Goal: Navigation & Orientation: Find specific page/section

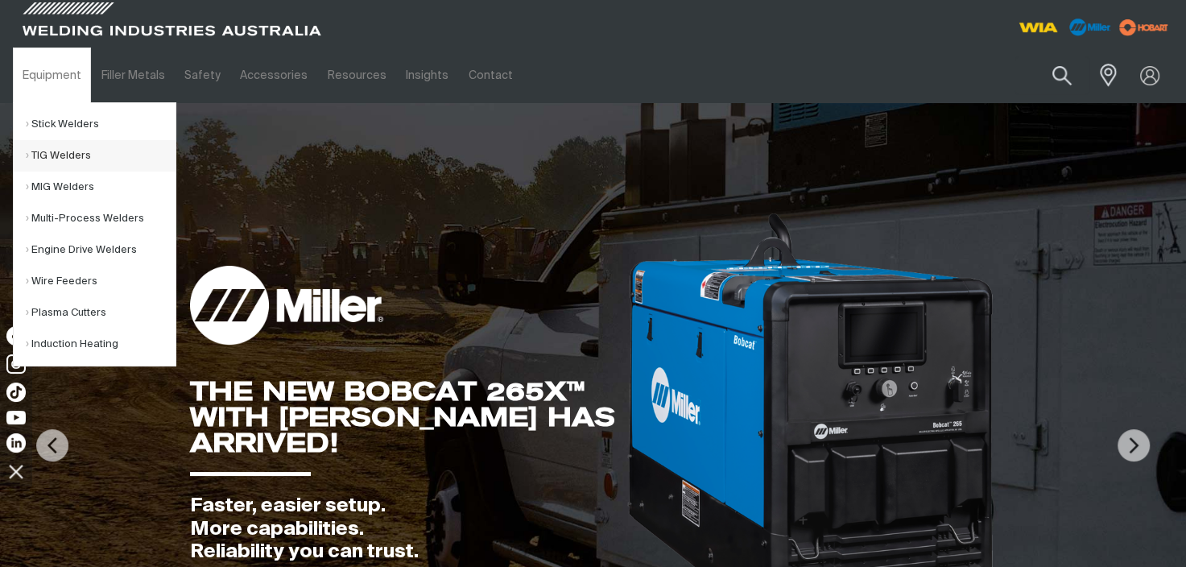
click at [52, 156] on link "TIG Welders" at bounding box center [101, 155] width 150 height 31
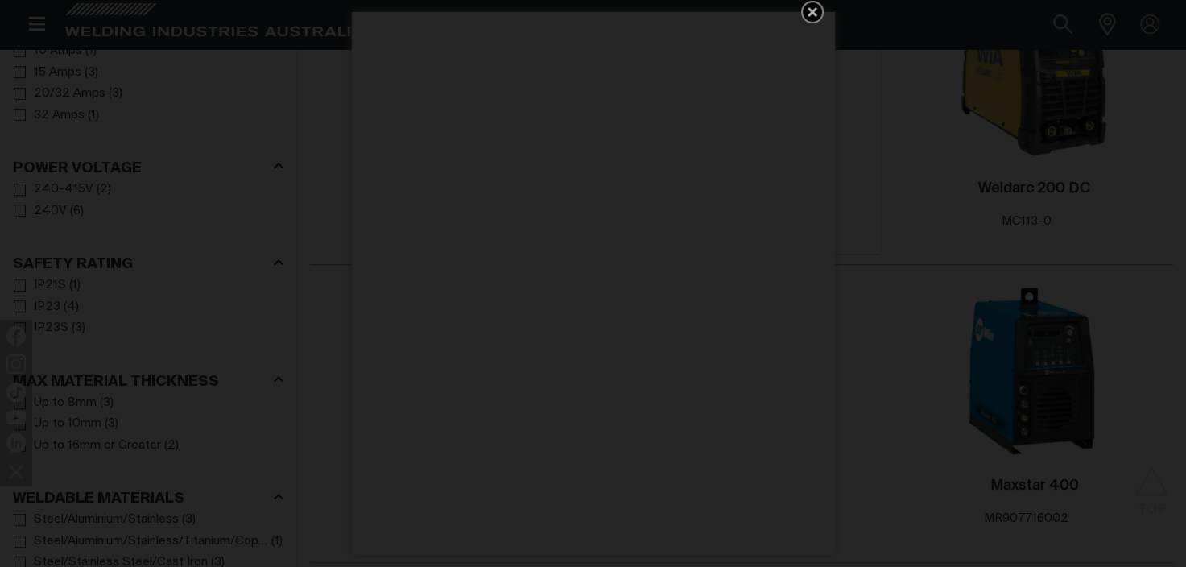
scroll to position [1047, 0]
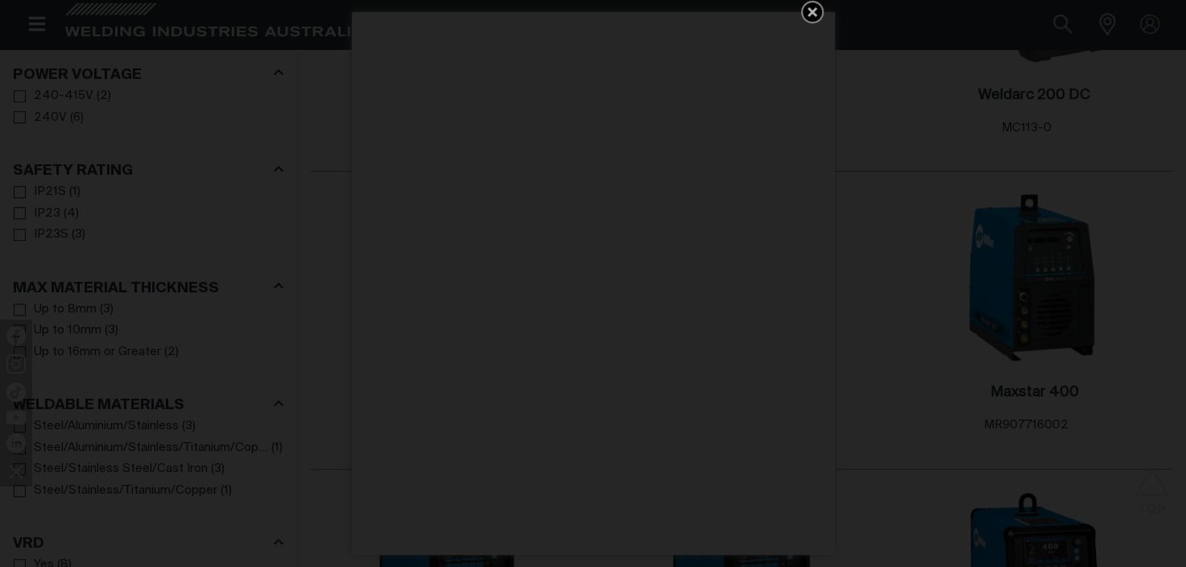
click at [806, 11] on icon "Get 5 WIA Welding Guides Free!" at bounding box center [812, 11] width 19 height 19
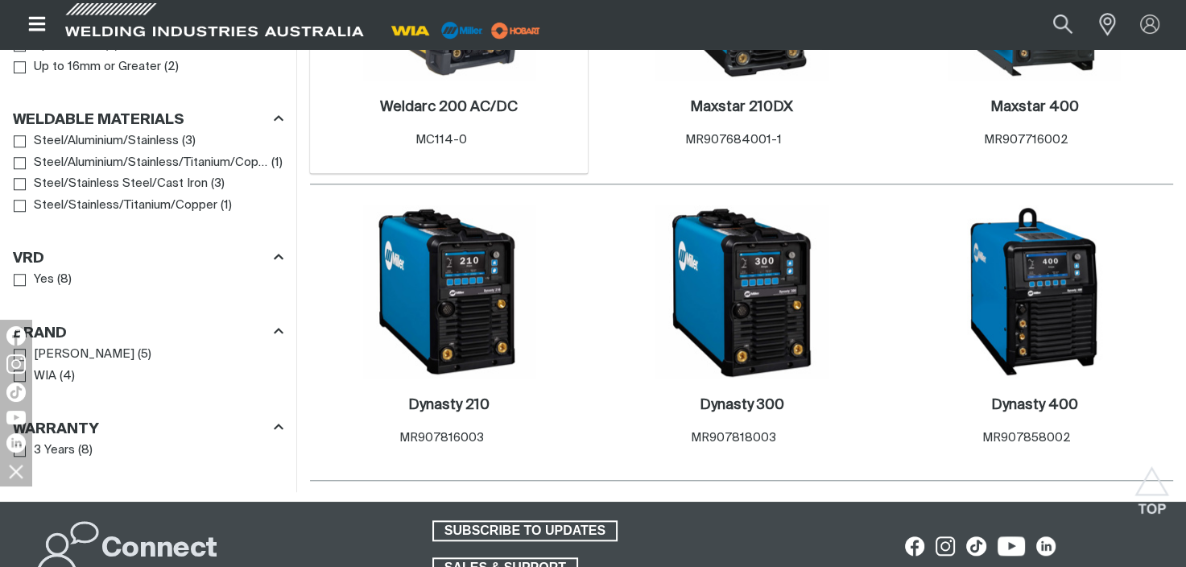
scroll to position [1128, 0]
